Goal: Information Seeking & Learning: Check status

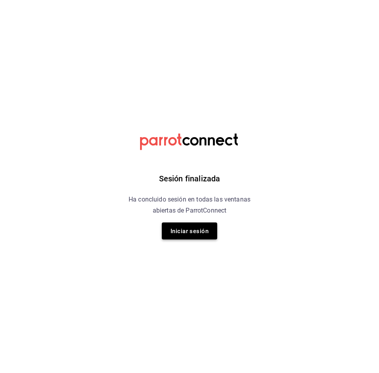
click at [174, 224] on button "Iniciar sesión" at bounding box center [189, 231] width 55 height 17
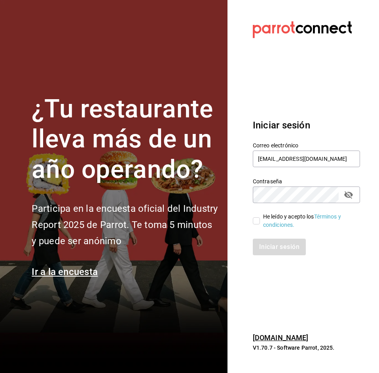
click at [261, 222] on span "He leído y acepto los Términos y condiciones." at bounding box center [307, 221] width 94 height 17
click at [260, 222] on input "He leído y acepto los Términos y condiciones." at bounding box center [256, 220] width 7 height 7
checkbox input "true"
click at [265, 252] on button "Iniciar sesión" at bounding box center [280, 247] width 54 height 17
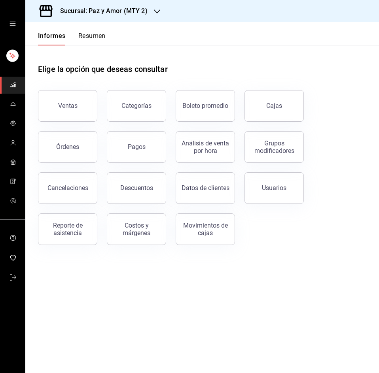
click at [93, 40] on font "Resumen" at bounding box center [91, 36] width 27 height 8
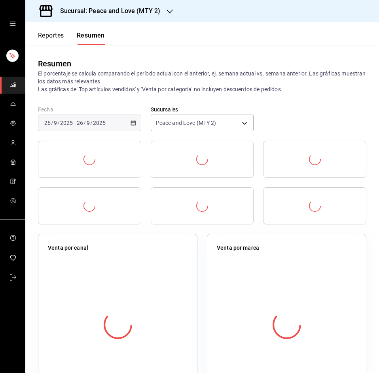
click at [112, 14] on h3 "Sucursal: Peace and Love (MTY 2)" at bounding box center [107, 10] width 106 height 9
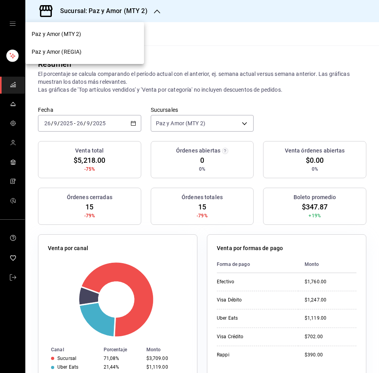
click at [102, 55] on div "Paz y Amor (REGIA)" at bounding box center [85, 52] width 106 height 8
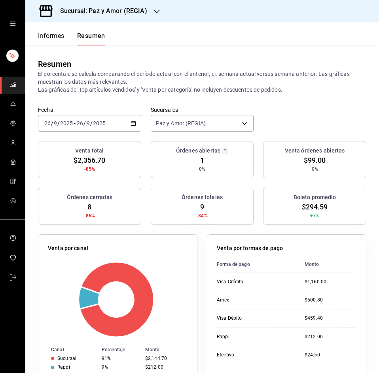
click at [131, 122] on \(Stroke\) "button" at bounding box center [133, 123] width 5 height 4
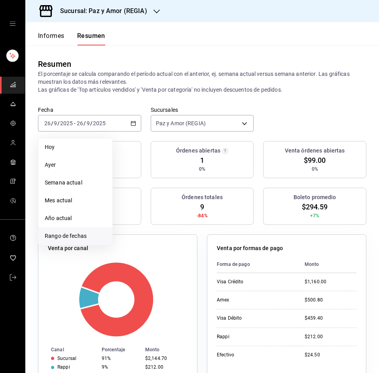
click at [69, 234] on font "Rango de fechas" at bounding box center [66, 236] width 42 height 6
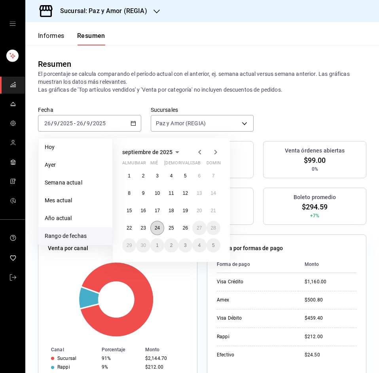
click at [160, 228] on font "24" at bounding box center [157, 228] width 5 height 6
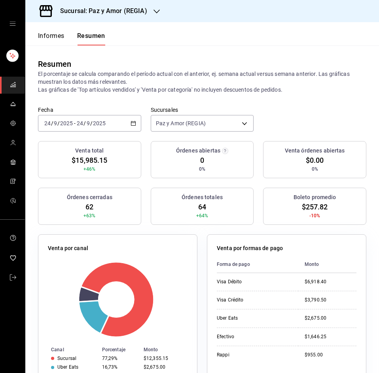
click at [193, 38] on header "Informes Resumen" at bounding box center [202, 33] width 354 height 23
click at [196, 18] on div "Sucursal: Paz y Amor (REGIA)" at bounding box center [202, 11] width 354 height 22
click at [277, 85] on p "El porcentaje se calcula comparando el período actual con el anterior, ej. sema…" at bounding box center [202, 82] width 328 height 24
click at [285, 89] on p "El porcentaje se calcula comparando el período actual con el anterior, ej. sema…" at bounding box center [202, 82] width 328 height 24
click at [322, 251] on div "Venta por formas de pago" at bounding box center [287, 249] width 140 height 11
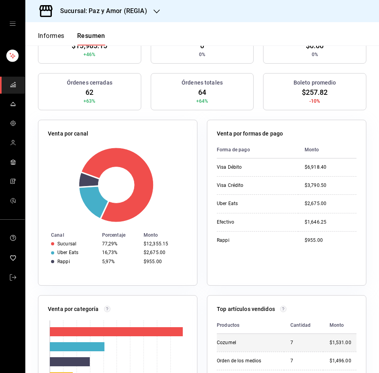
scroll to position [158, 0]
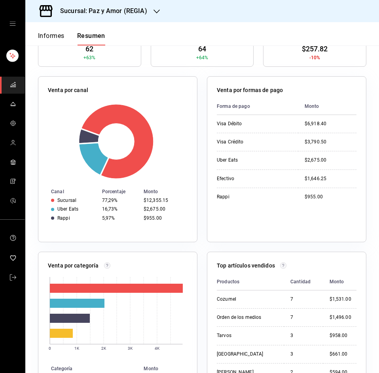
click at [297, 223] on div "Forma de pago Monto Visa Débito $6,918.40 Visa Crédito $3,790.50 Uber Eats $2,6…" at bounding box center [287, 165] width 140 height 135
click at [199, 119] on div "Venta por formas de pago Forma de pago Monto Visa Débito $6,918.40 Visa Crédito…" at bounding box center [281, 155] width 169 height 176
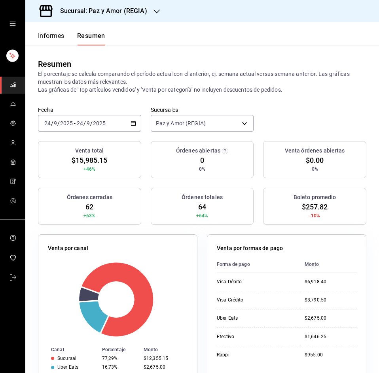
click at [115, 19] on div "Sucursal: Paz y Amor (REGIA)" at bounding box center [97, 11] width 131 height 22
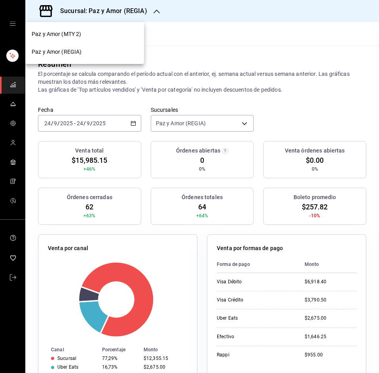
click at [93, 51] on div "Paz y Amor (REGIA)" at bounding box center [85, 52] width 106 height 8
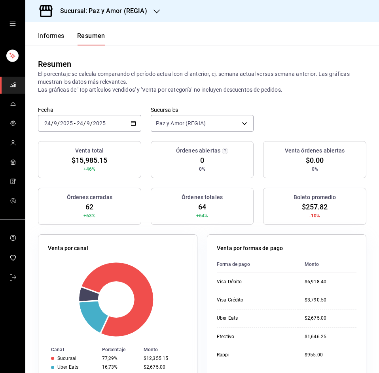
click at [131, 119] on div "2025-09-24 24 / 9 / 2025 - 2025-09-24 24 / 9 / 2025" at bounding box center [89, 123] width 103 height 17
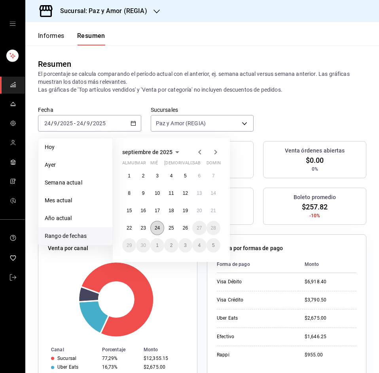
click at [160, 228] on font "24" at bounding box center [157, 228] width 5 height 6
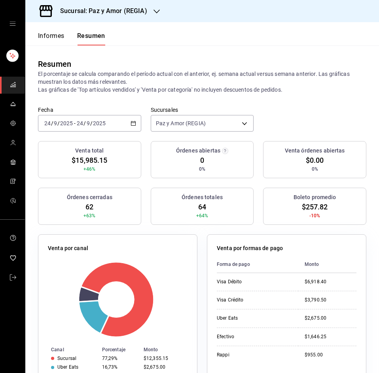
drag, startPoint x: 370, startPoint y: 266, endPoint x: 341, endPoint y: 282, distance: 33.1
click at [340, 282] on div "$6,918.40" at bounding box center [330, 282] width 52 height 7
click at [346, 262] on th "Monto" at bounding box center [327, 264] width 58 height 17
click at [127, 8] on font "Sucursal: Paz y Amor (REGIA)" at bounding box center [103, 11] width 87 height 8
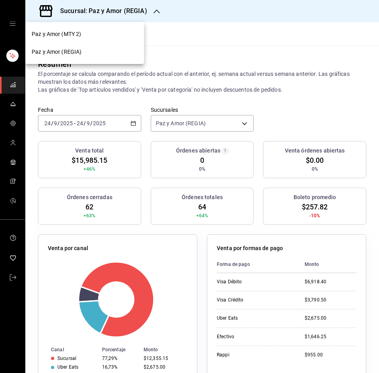
click at [103, 29] on div "Paz y Amor (MTY 2)" at bounding box center [84, 34] width 119 height 18
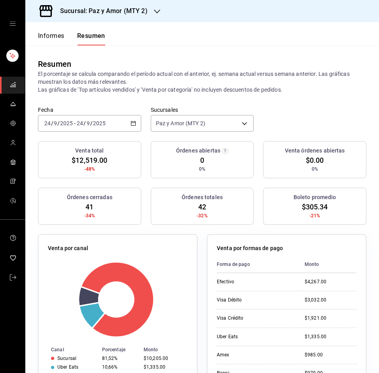
click at [301, 243] on div "Venta por formas de pago Forma de pago Monto Efectivo $4,267.00 Visa Débito $3,…" at bounding box center [286, 317] width 159 height 166
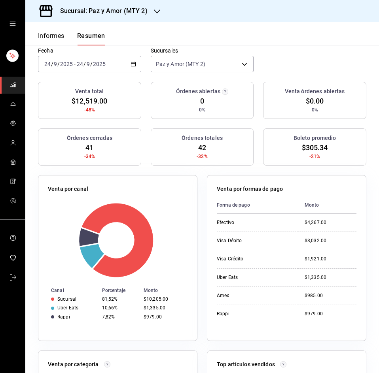
scroll to position [79, 0]
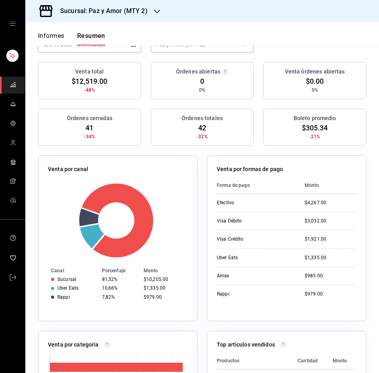
click at [177, 157] on div "Venta por canal Canal Porcentaje Monto Sucursal 81,52% $10,205.00 Uber Eats 10,…" at bounding box center [117, 238] width 159 height 166
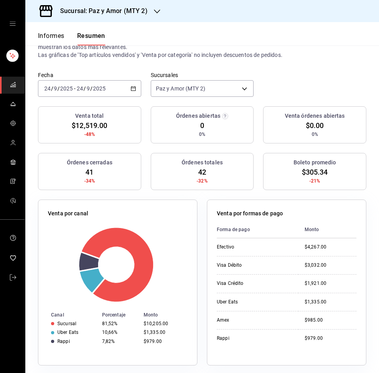
scroll to position [0, 0]
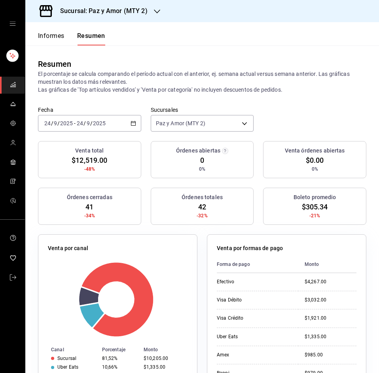
click at [128, 9] on font "Sucursal: Paz y Amor (MTY 2)" at bounding box center [103, 11] width 87 height 8
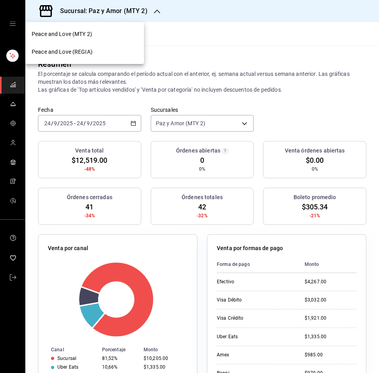
click at [81, 52] on span "Peace and Love (REGIA)" at bounding box center [62, 52] width 61 height 8
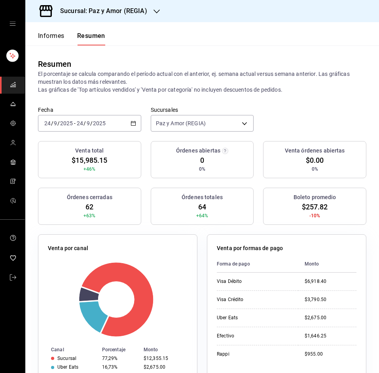
click at [132, 121] on icon "button" at bounding box center [133, 124] width 6 height 6
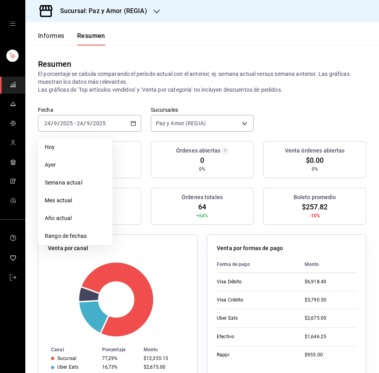
click at [59, 235] on span "Rango de fechas" at bounding box center [75, 236] width 61 height 8
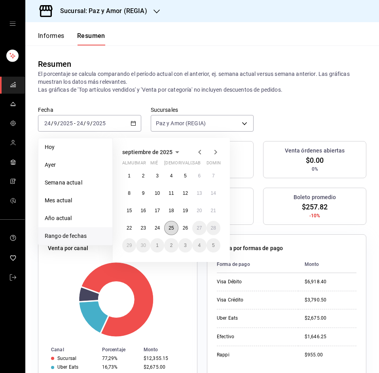
click at [172, 227] on font "25" at bounding box center [170, 228] width 5 height 6
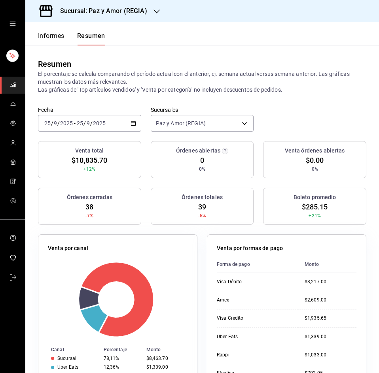
drag, startPoint x: 303, startPoint y: 112, endPoint x: 319, endPoint y: 116, distance: 15.9
click at [304, 112] on div "Fecha 2025-09-25 25 / 9 / 2025 - 2025-09-25 25 / 9 / 2025 Sucursales Paz y Amor…" at bounding box center [202, 123] width 354 height 35
click at [282, 231] on div "Venta por formas de pago Forma de pago Monto Visa Débito $3,217.00 Amex $2,609.…" at bounding box center [281, 313] width 169 height 176
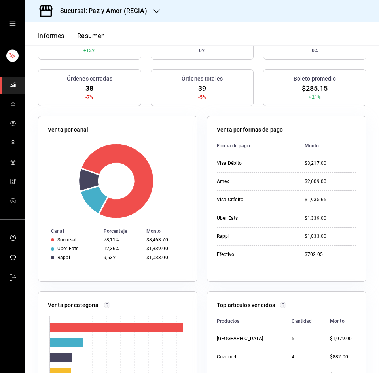
click at [112, 10] on font "Sucursal: Paz y Amor (REGIA)" at bounding box center [103, 11] width 87 height 8
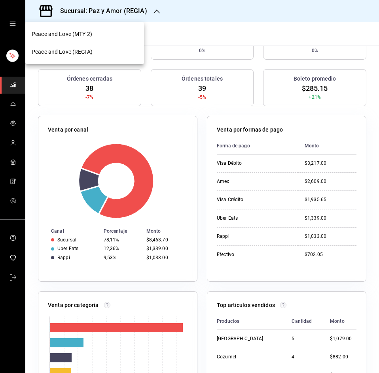
click at [96, 29] on div "Peace and Love (MTY 2)" at bounding box center [84, 34] width 119 height 18
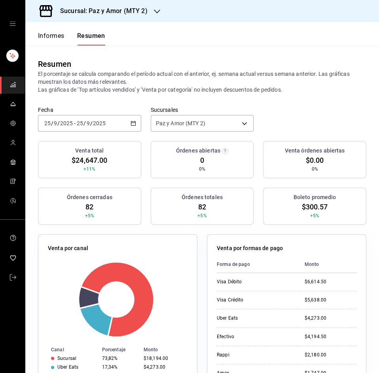
click at [284, 114] on div "Fecha 2025-09-25 25 / 9 / 2025 - 2025-09-25 25 / 9 / 2025 Sucursales Paz y Amor…" at bounding box center [202, 123] width 354 height 35
click at [343, 244] on div "Venta por formas de pago Forma de pago Monto Visa Débito $6,614.50 Visa Crédito…" at bounding box center [286, 317] width 159 height 166
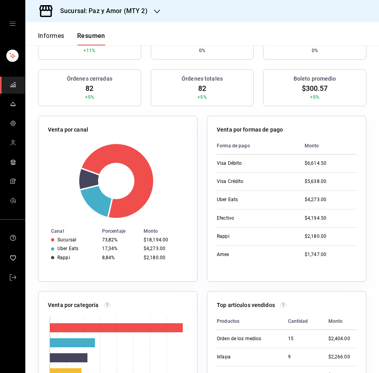
drag, startPoint x: 323, startPoint y: 10, endPoint x: 284, endPoint y: 4, distance: 39.7
click at [323, 10] on div "Sucursal: Paz y Amor (MTY 2)" at bounding box center [202, 11] width 354 height 22
